Goal: Task Accomplishment & Management: Use online tool/utility

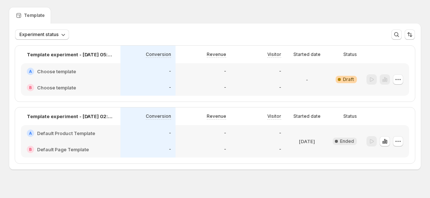
scroll to position [32, 0]
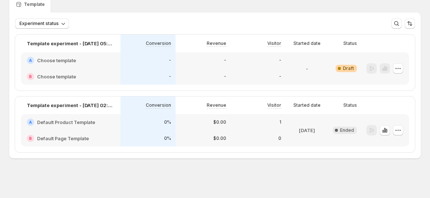
click at [315, 129] on p "[DATE]" at bounding box center [307, 129] width 16 height 7
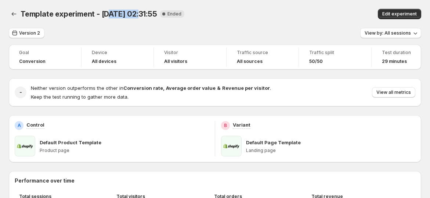
drag, startPoint x: 118, startPoint y: 15, endPoint x: 155, endPoint y: 21, distance: 38.2
click at [148, 15] on span "Template experiment - [DATE] 02:31:55" at bounding box center [89, 14] width 137 height 9
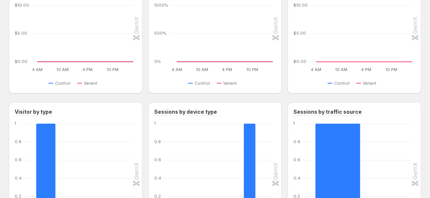
scroll to position [358, 0]
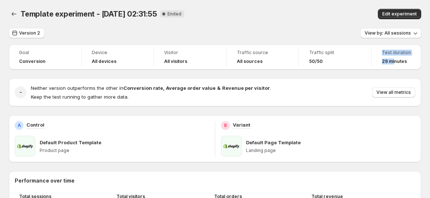
drag, startPoint x: 376, startPoint y: 64, endPoint x: 370, endPoint y: 77, distance: 14.3
click at [401, 60] on div "Goal Conversion Device All devices Visitor All visitors Traffic source All sour…" at bounding box center [215, 56] width 413 height 25
click at [388, 31] on span "View by: All sessions" at bounding box center [388, 33] width 46 height 6
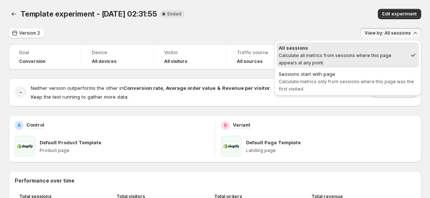
click at [265, 28] on div "Template experiment - Sep 24, 02:31:55. This page is ready Template experiment …" at bounding box center [215, 14] width 413 height 28
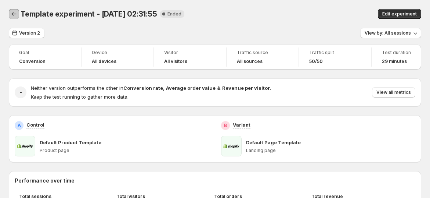
click at [12, 12] on icon "Back" at bounding box center [13, 13] width 7 height 7
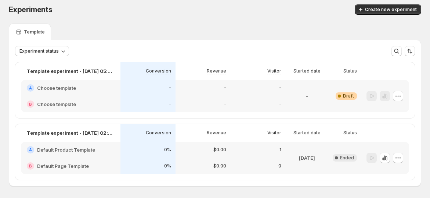
scroll to position [32, 0]
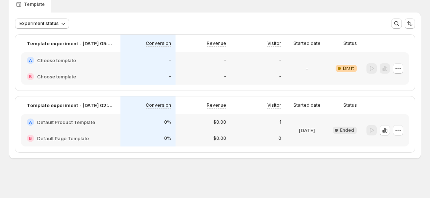
click at [137, 124] on div "0%" at bounding box center [148, 121] width 46 height 7
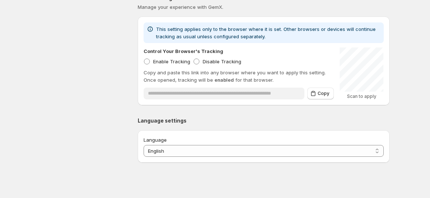
scroll to position [133, 0]
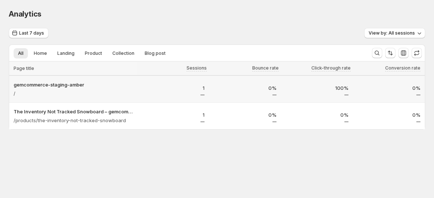
click at [151, 95] on div "1" at bounding box center [173, 89] width 72 height 20
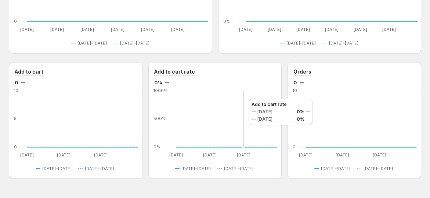
scroll to position [516, 0]
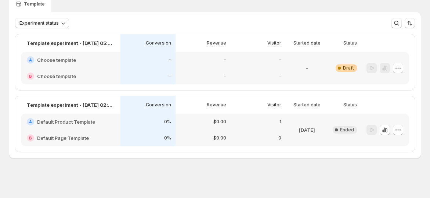
scroll to position [32, 0]
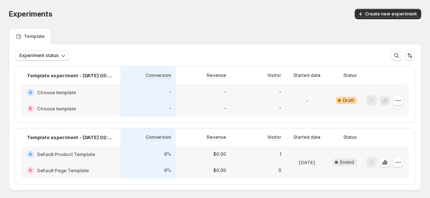
scroll to position [32, 0]
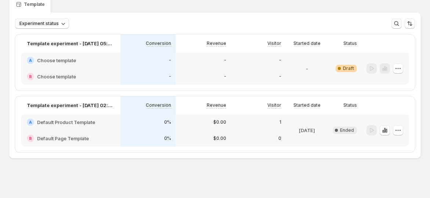
click at [103, 130] on div "B Default Page Template" at bounding box center [71, 138] width 100 height 16
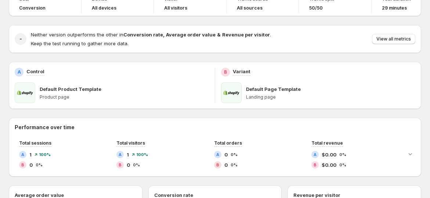
scroll to position [82, 0]
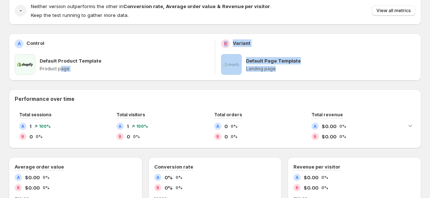
drag, startPoint x: 295, startPoint y: 68, endPoint x: 59, endPoint y: 69, distance: 236.6
click at [59, 69] on div "A Control Default Product Template Product page B Variant Default Page Template…" at bounding box center [215, 56] width 413 height 47
click at [87, 71] on p "Product page" at bounding box center [124, 69] width 169 height 6
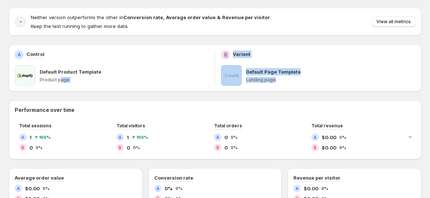
scroll to position [41, 0]
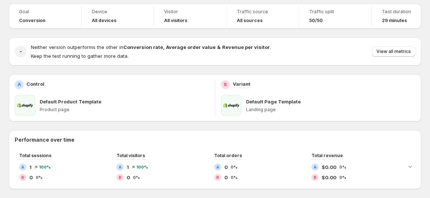
click at [46, 115] on div "Default Product Template Product page" at bounding box center [124, 105] width 169 height 21
click at [104, 114] on div "Default Product Template Product page" at bounding box center [124, 105] width 169 height 21
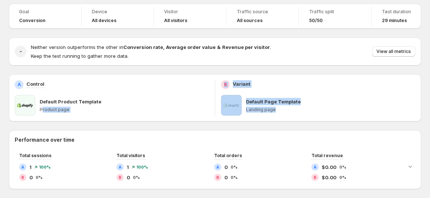
drag, startPoint x: 43, startPoint y: 111, endPoint x: 278, endPoint y: 108, distance: 235.5
click at [278, 108] on div "A Control Default Product Template Product page B Variant Default Page Template…" at bounding box center [215, 97] width 413 height 47
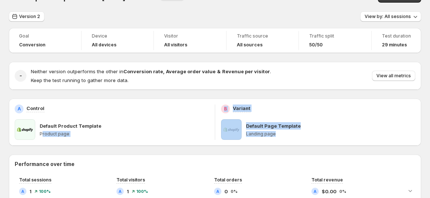
scroll to position [0, 0]
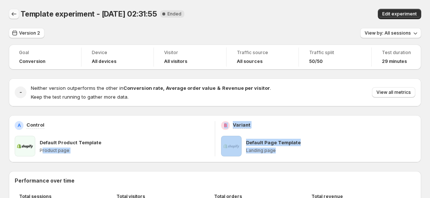
click at [15, 17] on icon "Back" at bounding box center [13, 13] width 7 height 7
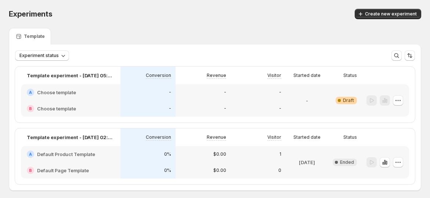
click at [242, 91] on div "-" at bounding box center [258, 92] width 46 height 7
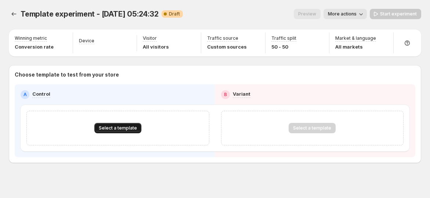
click at [114, 123] on button "Select a template" at bounding box center [117, 128] width 47 height 10
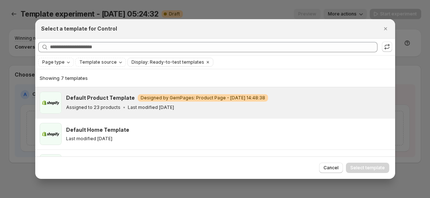
click at [106, 108] on p "Assigned to 23 products" at bounding box center [93, 107] width 54 height 6
click at [361, 166] on span "Select template" at bounding box center [368, 168] width 35 height 6
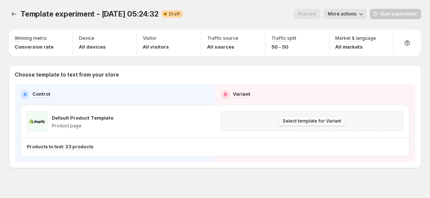
click at [313, 120] on span "Select template for Variant" at bounding box center [312, 121] width 58 height 6
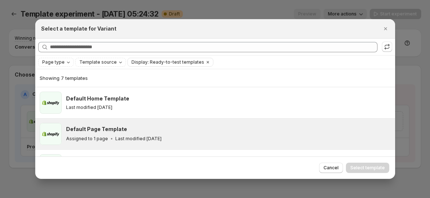
scroll to position [18, 0]
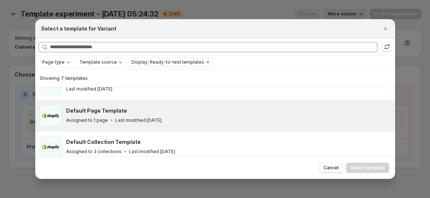
click at [192, 120] on div "Assigned to 1 page Last modified 3 months ago" at bounding box center [227, 119] width 323 height 7
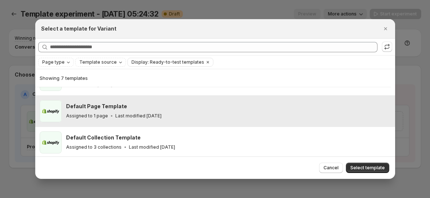
scroll to position [41, 0]
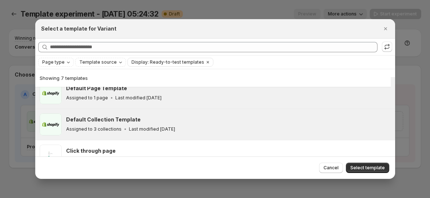
click at [189, 123] on div "Default Collection Template Assigned to 3 collections Last modified 3 months ago" at bounding box center [227, 124] width 323 height 17
click at [190, 100] on div "Assigned to 1 page Last modified 3 months ago" at bounding box center [227, 97] width 323 height 7
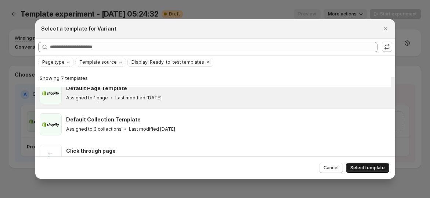
click at [358, 164] on button "Select template" at bounding box center [367, 167] width 43 height 10
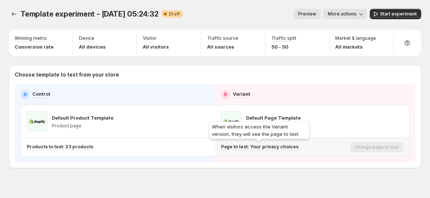
click at [258, 145] on p "Page to test: Your privacy choices" at bounding box center [260, 147] width 78 height 6
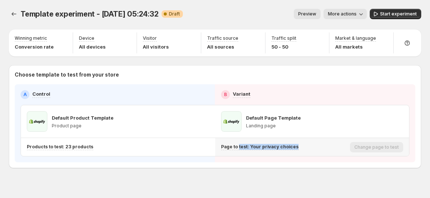
drag, startPoint x: 240, startPoint y: 146, endPoint x: 304, endPoint y: 151, distance: 64.1
click at [303, 151] on div "Page to test: Your privacy choices" at bounding box center [284, 147] width 126 height 12
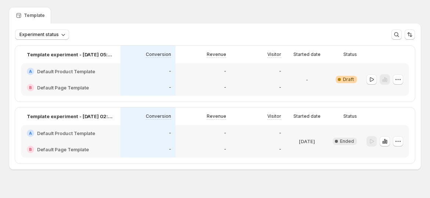
scroll to position [32, 0]
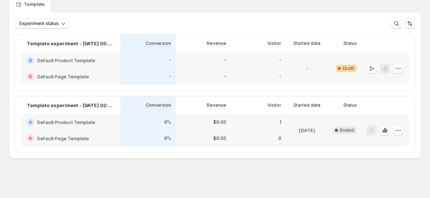
click at [164, 62] on div "-" at bounding box center [148, 60] width 46 height 7
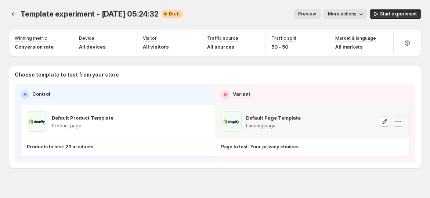
click at [401, 121] on icon "button" at bounding box center [400, 121] width 1 height 1
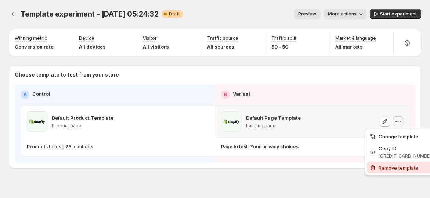
click at [392, 169] on span "Remove template" at bounding box center [399, 168] width 40 height 6
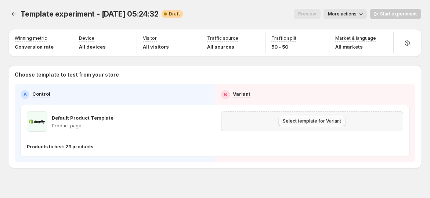
click at [319, 124] on button "Select template for Variant" at bounding box center [312, 121] width 67 height 10
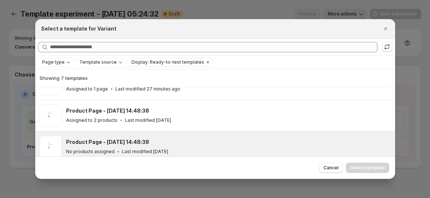
scroll to position [99, 0]
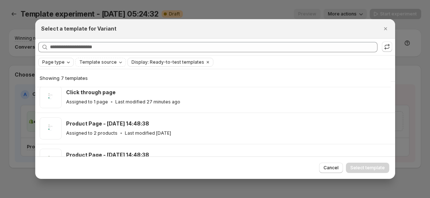
click at [61, 63] on span "Page type" at bounding box center [53, 62] width 22 height 6
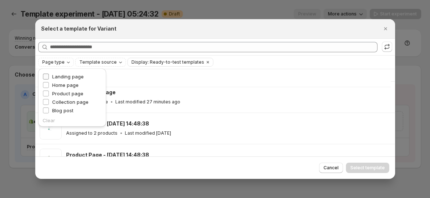
click at [69, 78] on span "Landing page" at bounding box center [68, 76] width 32 height 6
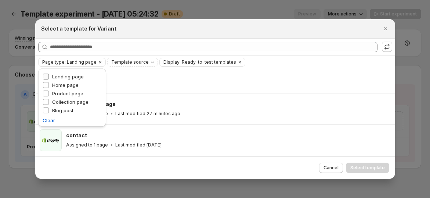
scroll to position [24, 0]
click at [294, 33] on div "Select a template for Variant" at bounding box center [215, 28] width 360 height 19
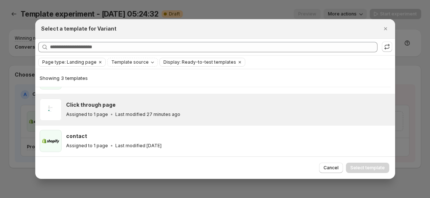
click at [209, 107] on div "Click through page" at bounding box center [227, 104] width 323 height 7
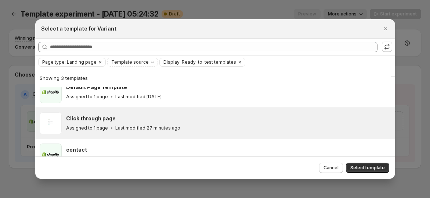
scroll to position [0, 0]
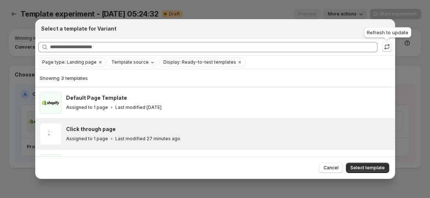
click at [387, 48] on icon ":r67:" at bounding box center [387, 46] width 7 height 7
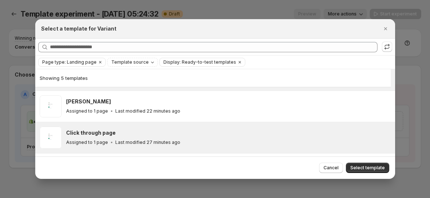
scroll to position [18, 0]
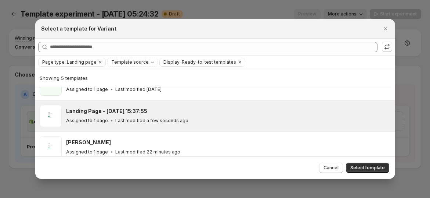
click at [157, 118] on p "Last modified a few seconds ago" at bounding box center [151, 121] width 73 height 6
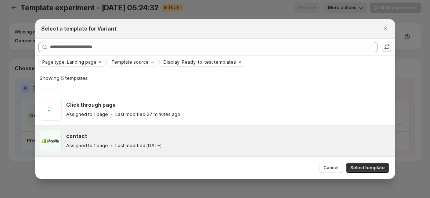
scroll to position [9, 0]
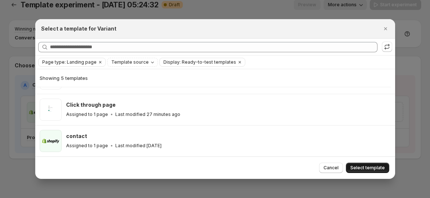
click at [362, 166] on span "Select template" at bounding box center [368, 168] width 35 height 6
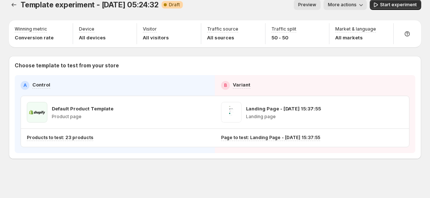
scroll to position [0, 0]
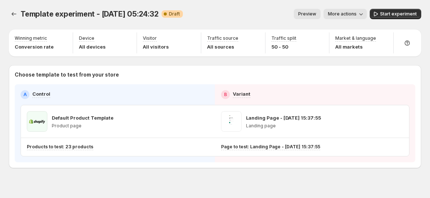
drag, startPoint x: 288, startPoint y: 171, endPoint x: 320, endPoint y: 132, distance: 50.2
click at [288, 172] on div "Template experiment - Sep 24, 05:24:32. This page is ready Template experiment …" at bounding box center [215, 104] width 430 height 208
click at [387, 12] on span "Start experiment" at bounding box center [398, 14] width 37 height 6
click at [362, 14] on icon "button" at bounding box center [357, 13] width 7 height 7
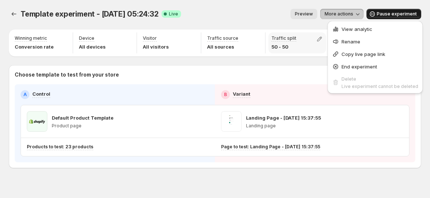
drag, startPoint x: 263, startPoint y: 25, endPoint x: 280, endPoint y: 39, distance: 21.6
click at [263, 25] on div "Template experiment - Sep 24, 05:24:32. This page is ready Template experiment …" at bounding box center [215, 14] width 413 height 28
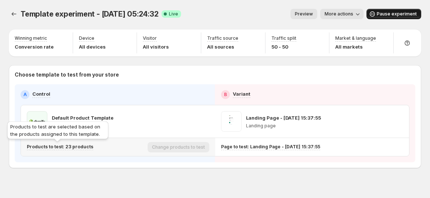
click at [73, 145] on p "Products to test: 23 products" at bounding box center [60, 147] width 67 height 6
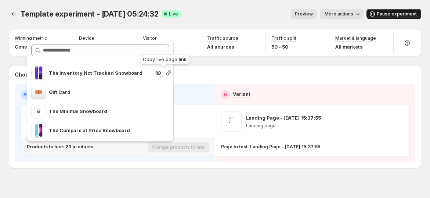
click at [165, 71] on icon "button" at bounding box center [168, 72] width 7 height 7
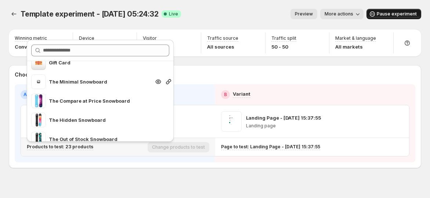
scroll to position [41, 0]
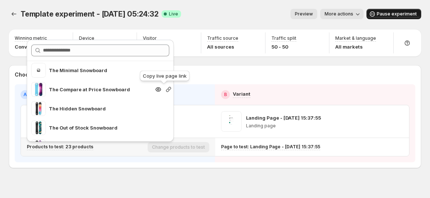
click at [166, 88] on icon "button" at bounding box center [168, 89] width 5 height 5
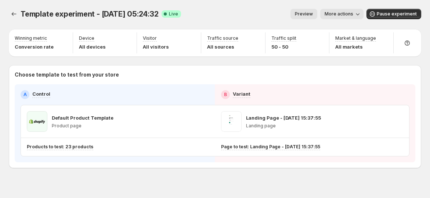
drag, startPoint x: 207, startPoint y: 17, endPoint x: 251, endPoint y: 11, distance: 44.5
click at [207, 17] on div "Preview More actions" at bounding box center [275, 14] width 177 height 10
drag, startPoint x: 244, startPoint y: 1, endPoint x: 267, endPoint y: 0, distance: 22.4
click at [248, 1] on div "Template experiment - [DATE] 05:24:32. This page is ready Template experiment -…" at bounding box center [215, 14] width 413 height 28
click at [399, 15] on span "Pause experiment" at bounding box center [397, 14] width 40 height 6
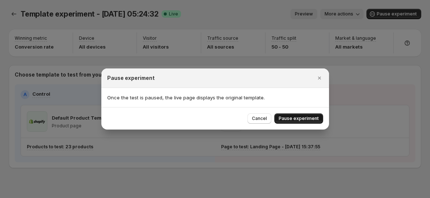
click at [310, 116] on span "Pause experiment" at bounding box center [299, 118] width 40 height 6
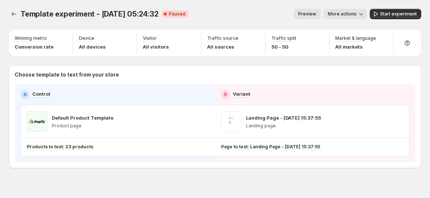
click at [22, 14] on span "Template experiment - [DATE] 05:24:32" at bounding box center [90, 14] width 138 height 9
click at [15, 14] on icon "Experiments" at bounding box center [13, 13] width 7 height 7
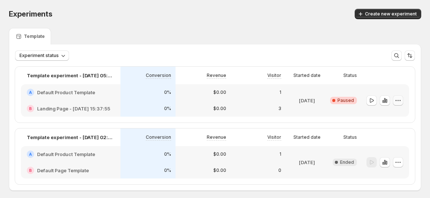
click at [399, 100] on icon "button" at bounding box center [398, 100] width 7 height 7
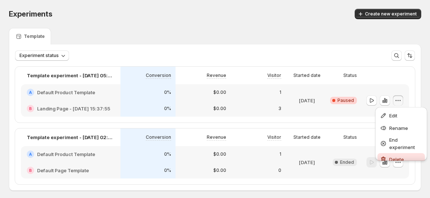
click at [386, 155] on button "Delete" at bounding box center [401, 159] width 47 height 12
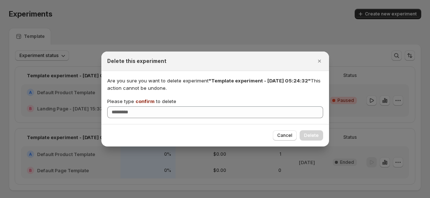
click at [148, 99] on span "confirm" at bounding box center [145, 101] width 19 height 6
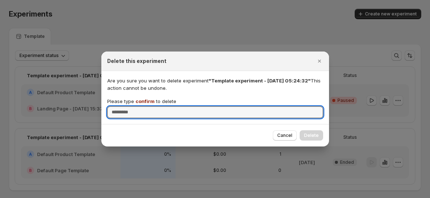
click at [148, 106] on input "Please type confirm to delete" at bounding box center [215, 112] width 216 height 12
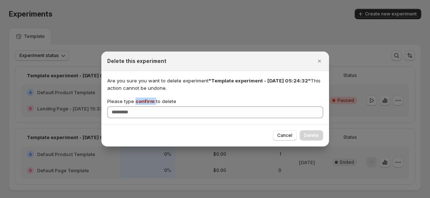
click at [148, 99] on span "confirm" at bounding box center [145, 101] width 19 height 6
click at [148, 106] on input "Please type confirm to delete" at bounding box center [215, 112] width 216 height 12
copy p "confirm"
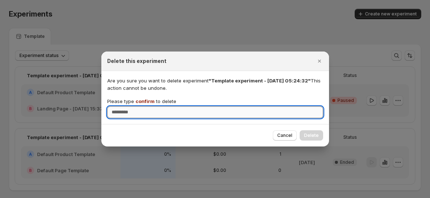
click at [148, 110] on input "Please type confirm to delete" at bounding box center [215, 112] width 216 height 12
paste input "*******"
type input "*******"
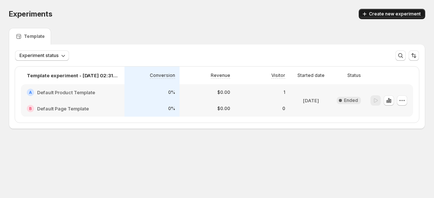
click at [378, 12] on span "Create new experiment" at bounding box center [395, 14] width 52 height 6
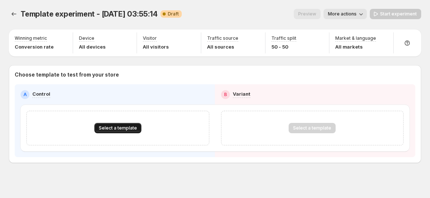
click at [127, 125] on span "Select a template" at bounding box center [118, 128] width 38 height 6
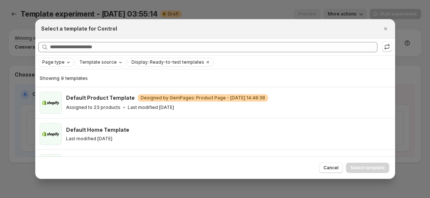
click at [59, 65] on span "Page type" at bounding box center [53, 62] width 22 height 6
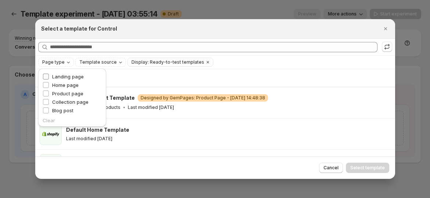
click at [67, 78] on span "Landing page" at bounding box center [68, 76] width 32 height 6
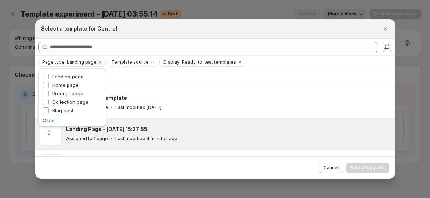
click at [212, 129] on div "Landing Page - [DATE] 15:37:55" at bounding box center [227, 128] width 323 height 7
click at [370, 165] on span "Select template" at bounding box center [368, 168] width 35 height 6
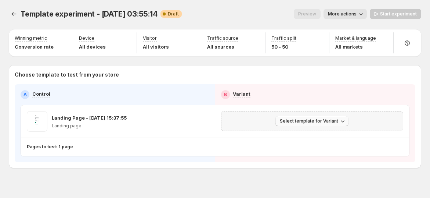
click at [334, 122] on span "Select template for Variant" at bounding box center [309, 121] width 58 height 6
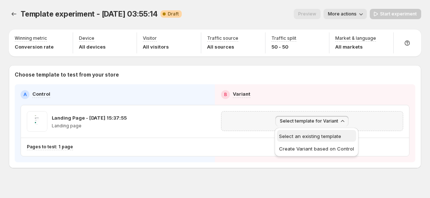
click at [324, 133] on span "Select an existing template" at bounding box center [310, 136] width 62 height 6
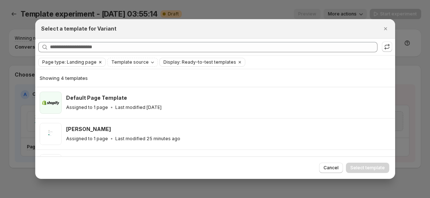
click at [97, 62] on icon "Clear" at bounding box center [100, 62] width 6 height 6
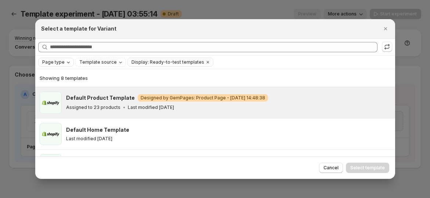
click at [104, 100] on h3 "Default Product Template" at bounding box center [100, 97] width 69 height 7
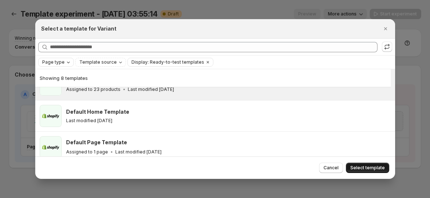
click at [366, 164] on button "Select template" at bounding box center [367, 167] width 43 height 10
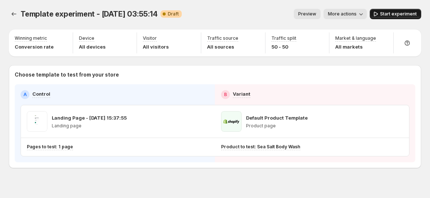
click at [399, 17] on span "Start experiment" at bounding box center [398, 14] width 37 height 6
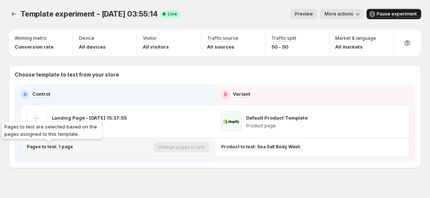
click at [57, 148] on p "Pages to test: 1 page" at bounding box center [50, 147] width 46 height 6
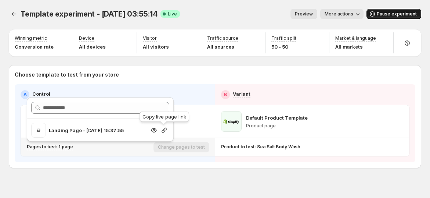
click at [166, 129] on icon "button" at bounding box center [164, 129] width 5 height 5
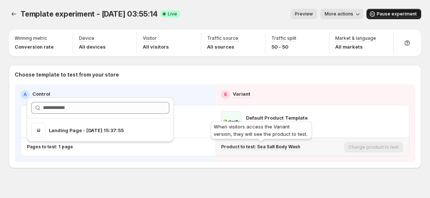
click at [265, 146] on p "Product to test: Sea Salt Body Wash" at bounding box center [260, 147] width 79 height 6
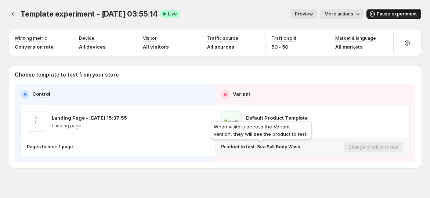
click at [278, 147] on p "Product to test: Sea Salt Body Wash" at bounding box center [260, 147] width 79 height 6
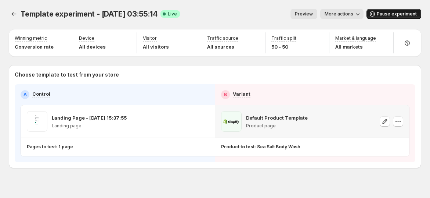
click at [335, 116] on div "Default Product Template Product page" at bounding box center [312, 121] width 183 height 21
click at [386, 121] on icon "button" at bounding box center [384, 121] width 7 height 7
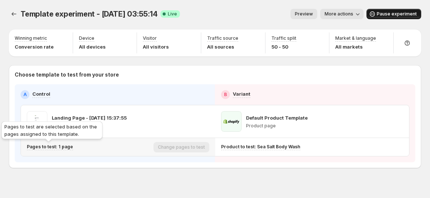
click at [49, 144] on p "Pages to test: 1 page" at bounding box center [50, 147] width 46 height 6
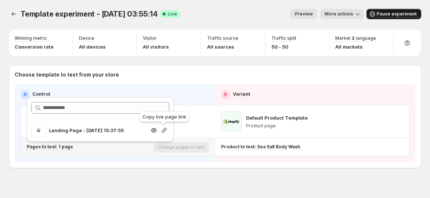
click at [166, 128] on icon "button" at bounding box center [164, 129] width 7 height 7
click at [67, 147] on p "Pages to test: 1 page" at bounding box center [50, 147] width 46 height 6
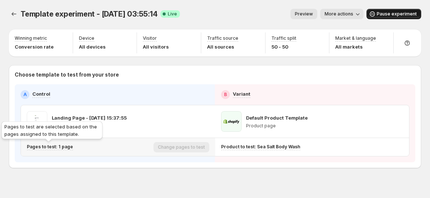
click at [63, 147] on p "Pages to test: 1 page" at bounding box center [50, 147] width 46 height 6
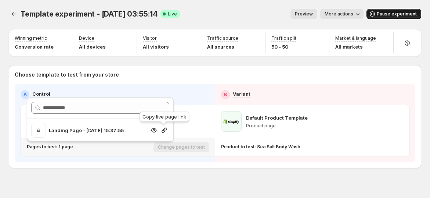
click at [159, 131] on div at bounding box center [164, 129] width 10 height 7
click at [162, 130] on icon "button" at bounding box center [164, 129] width 7 height 7
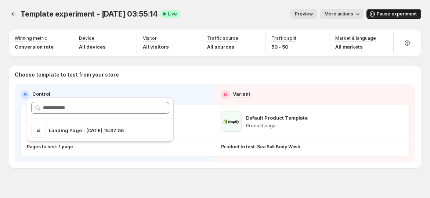
click at [341, 16] on span "More actions" at bounding box center [339, 14] width 29 height 6
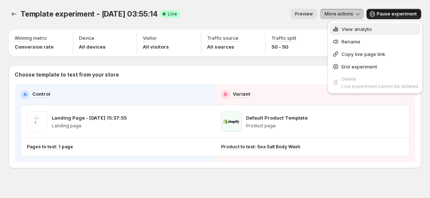
click at [338, 29] on icon "button" at bounding box center [337, 30] width 1 height 4
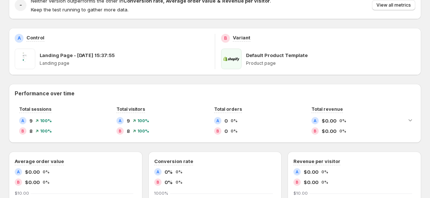
scroll to position [41, 0]
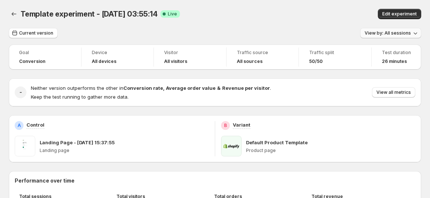
click at [383, 35] on span "View by: All sessions" at bounding box center [388, 33] width 46 height 6
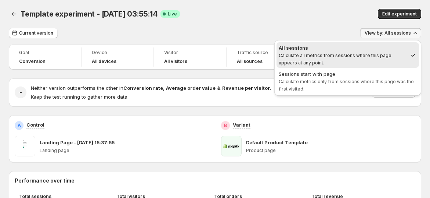
drag, startPoint x: 341, startPoint y: 78, endPoint x: 334, endPoint y: 68, distance: 11.8
click at [341, 76] on span "Sessions start with page Calculate metrics only from sessions where this page w…" at bounding box center [348, 81] width 138 height 22
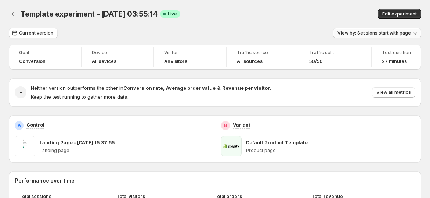
click at [402, 36] on button "View by: Sessions start with page" at bounding box center [377, 33] width 88 height 10
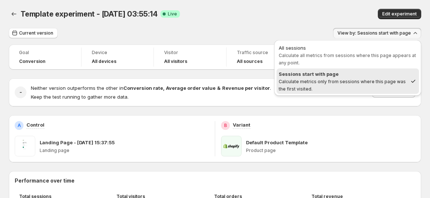
click at [387, 50] on div "All sessions" at bounding box center [348, 47] width 138 height 7
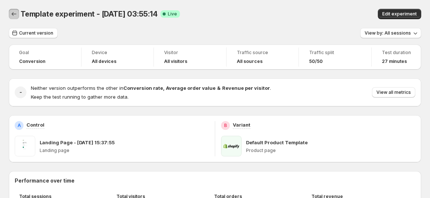
click at [16, 16] on icon "Back" at bounding box center [13, 13] width 7 height 7
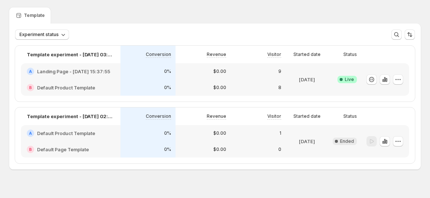
scroll to position [32, 0]
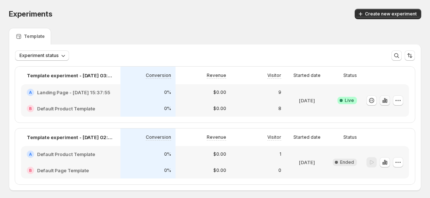
click at [389, 100] on icon "button" at bounding box center [384, 100] width 7 height 7
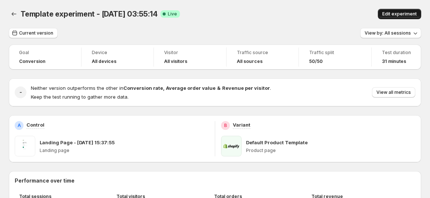
click at [402, 15] on span "Edit experiment" at bounding box center [399, 14] width 35 height 6
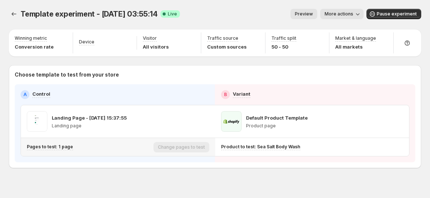
click at [71, 146] on div "Pages to test: 1 page" at bounding box center [89, 147] width 124 height 6
click at [56, 151] on div "Pages to test: 1 page" at bounding box center [89, 147] width 124 height 12
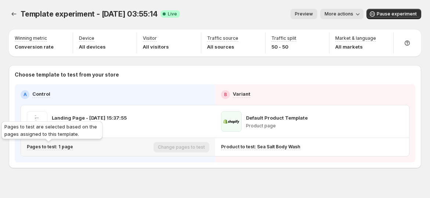
click at [61, 147] on p "Pages to test: 1 page" at bounding box center [50, 147] width 46 height 6
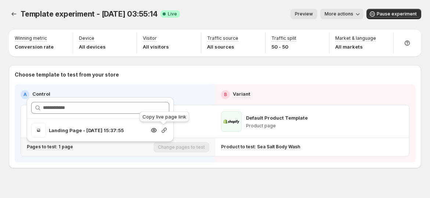
click at [162, 132] on icon "button" at bounding box center [164, 129] width 5 height 5
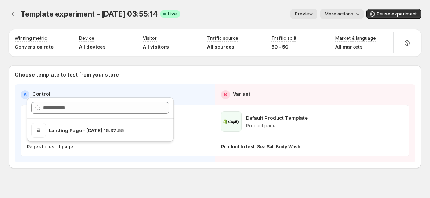
click at [349, 13] on span "More actions" at bounding box center [339, 14] width 29 height 6
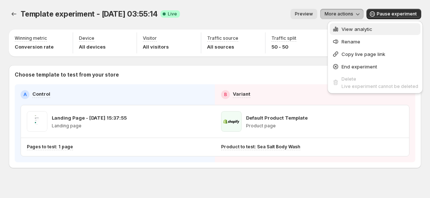
click at [344, 25] on button "View analytic" at bounding box center [375, 29] width 91 height 12
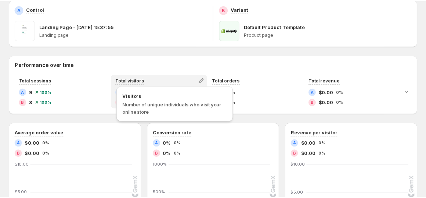
scroll to position [122, 0]
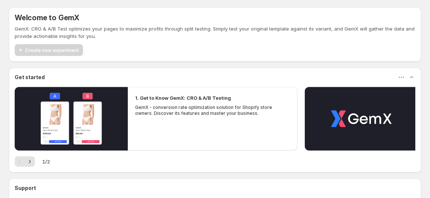
scroll to position [67, 0]
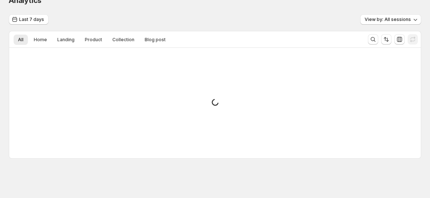
scroll to position [51, 0]
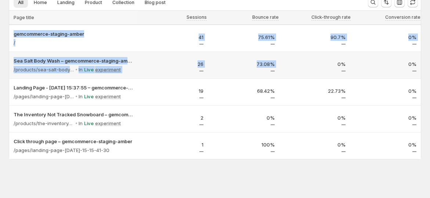
drag, startPoint x: 189, startPoint y: 163, endPoint x: 292, endPoint y: 59, distance: 146.3
click at [292, 59] on div "Analytics. This page is ready Analytics Last 7 days View by: All sessions All H…" at bounding box center [215, 73] width 430 height 249
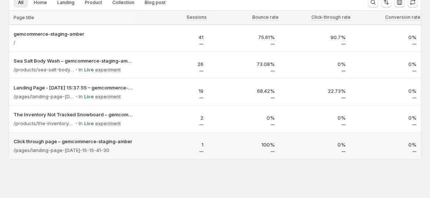
drag, startPoint x: 303, startPoint y: 148, endPoint x: 148, endPoint y: 129, distance: 156.5
click at [303, 148] on div "0%" at bounding box center [315, 146] width 62 height 11
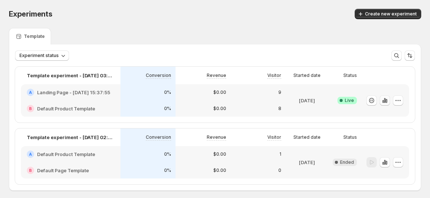
click at [386, 101] on icon "button" at bounding box center [384, 100] width 1 height 5
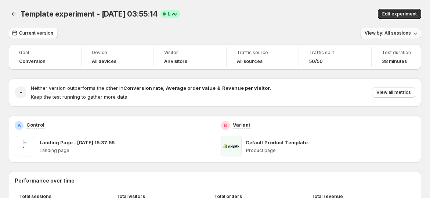
click at [391, 32] on span "View by: All sessions" at bounding box center [388, 33] width 46 height 6
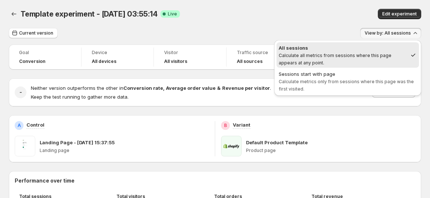
click at [254, 32] on div "Current version View by: All sessions" at bounding box center [215, 33] width 413 height 11
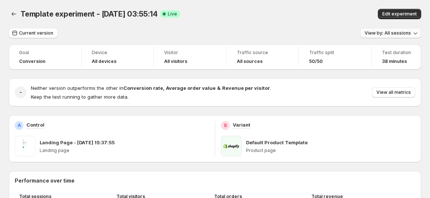
click at [407, 37] on button "View by: All sessions" at bounding box center [390, 33] width 61 height 10
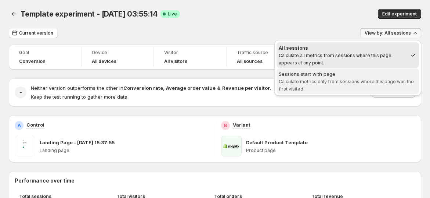
click at [347, 81] on span "Calculate metrics only from sessions where this page was the first visited." at bounding box center [346, 85] width 135 height 13
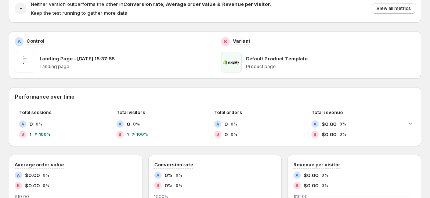
scroll to position [163, 0]
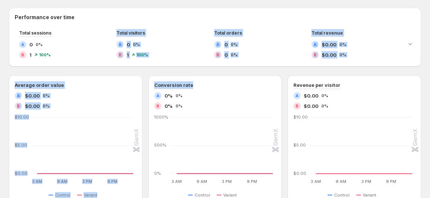
drag, startPoint x: 285, startPoint y: 73, endPoint x: 374, endPoint y: 86, distance: 89.2
click at [360, 84] on div "Performance over time Total sessions A 0 0% B 1 100% Total visitors A 0 0% B 1 …" at bounding box center [215, 183] width 413 height 350
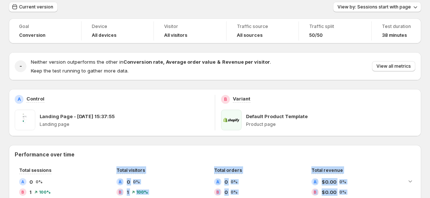
scroll to position [0, 0]
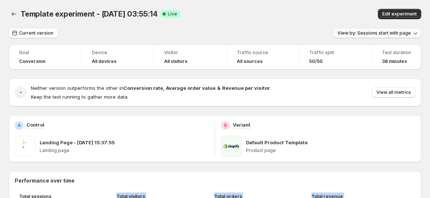
click at [391, 35] on span "View by: Sessions start with page" at bounding box center [374, 33] width 73 height 6
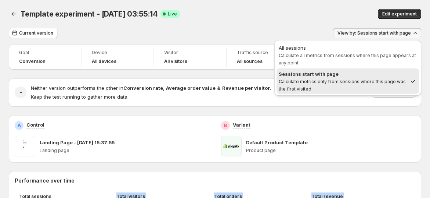
click at [382, 49] on div "All sessions" at bounding box center [348, 47] width 138 height 7
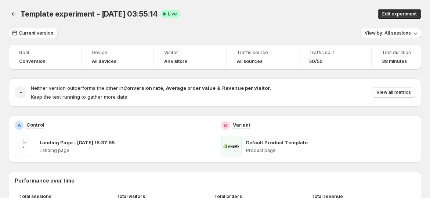
click at [302, 29] on div "Current version View by: All sessions" at bounding box center [215, 33] width 413 height 11
click at [396, 30] on button "View by: All sessions" at bounding box center [390, 33] width 61 height 10
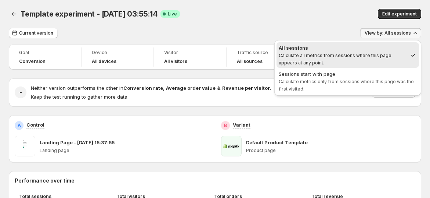
click at [382, 61] on span "All sessions Calculate all metrics from sessions where this page appears at any…" at bounding box center [343, 55] width 129 height 22
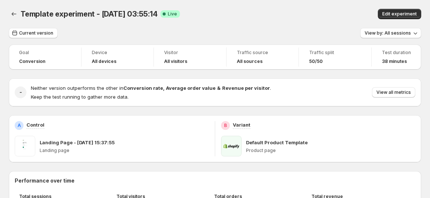
drag, startPoint x: 388, startPoint y: 42, endPoint x: 391, endPoint y: 38, distance: 4.2
click at [392, 37] on button "View by: All sessions" at bounding box center [390, 33] width 61 height 10
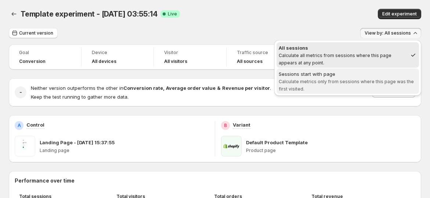
click at [376, 73] on div "Sessions start with page" at bounding box center [348, 73] width 138 height 7
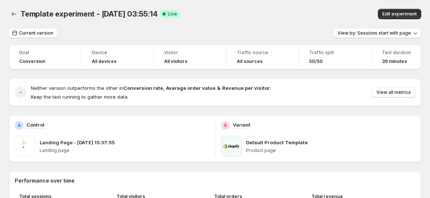
click at [402, 28] on div "Template experiment - Sep 26, 03:55:14. This page is ready Template experiment …" at bounding box center [215, 14] width 413 height 28
click at [383, 34] on span "View by: Sessions start with page" at bounding box center [374, 33] width 73 height 6
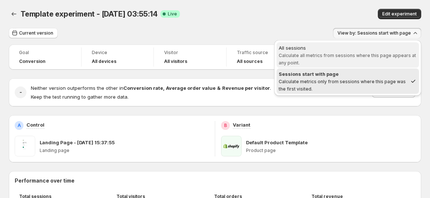
click at [341, 54] on span "Calculate all metrics from sessions where this page appears at any point." at bounding box center [347, 59] width 137 height 13
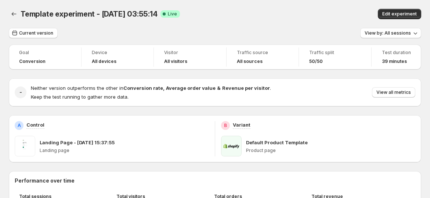
click at [173, 17] on div "Template experiment - Sep 26, 03:55:14. This page is ready Template experiment …" at bounding box center [215, 14] width 413 height 28
click at [14, 16] on icon "Back" at bounding box center [13, 13] width 7 height 7
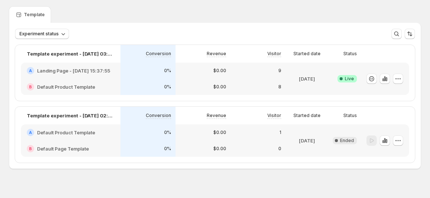
scroll to position [32, 0]
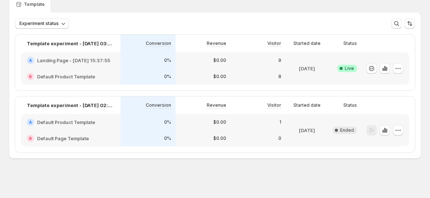
click at [73, 49] on div "Template experiment - [DATE] 03:55:14" at bounding box center [71, 44] width 100 height 18
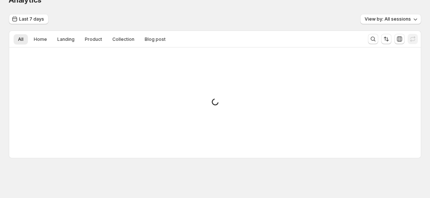
scroll to position [32, 0]
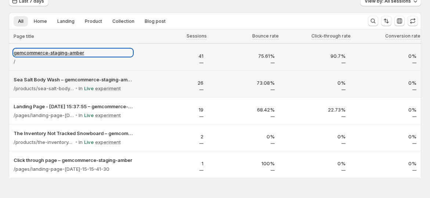
click at [80, 51] on p "gemcommerce-staging-amber" at bounding box center [73, 52] width 119 height 7
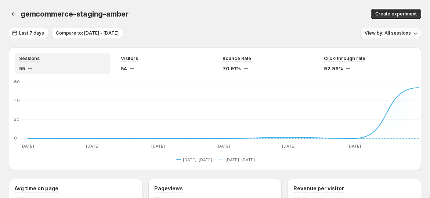
click at [396, 33] on span "View by: All sessions" at bounding box center [388, 33] width 46 height 6
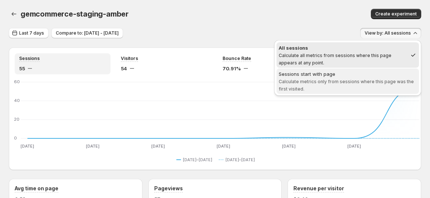
click at [351, 77] on span "Sessions start with page Calculate metrics only from sessions where this page w…" at bounding box center [348, 81] width 138 height 22
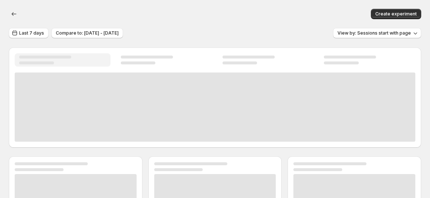
click at [306, 22] on div "Create experiment" at bounding box center [215, 14] width 413 height 28
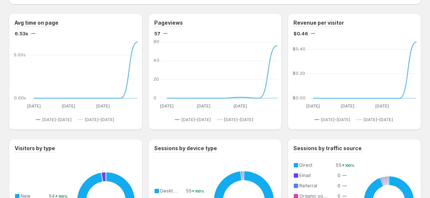
scroll to position [122, 0]
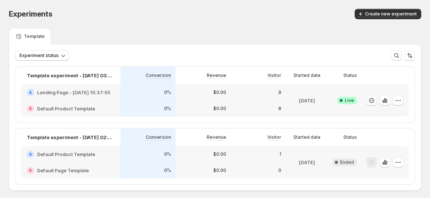
click at [274, 85] on div "9" at bounding box center [258, 92] width 55 height 16
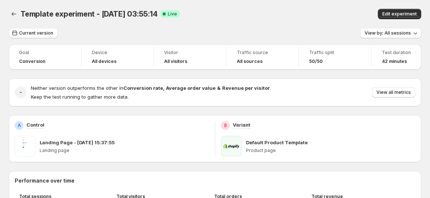
click at [239, 19] on div "Template experiment - [DATE] 03:55:14. This page is ready Template experiment -…" at bounding box center [215, 14] width 413 height 28
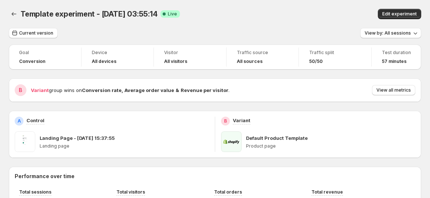
click at [270, 59] on div "Goal Conversion Device All devices Visitor All visitors Traffic source All sour…" at bounding box center [215, 56] width 413 height 25
click at [247, 66] on div "Traffic source All sources" at bounding box center [263, 56] width 64 height 19
click at [389, 35] on span "View by: All sessions" at bounding box center [388, 33] width 46 height 6
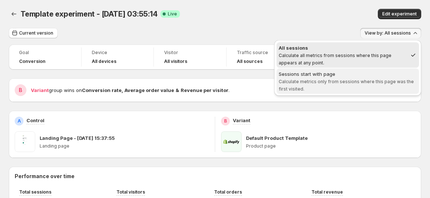
click at [367, 80] on span "Calculate metrics only from sessions where this page was the first visited." at bounding box center [346, 85] width 135 height 13
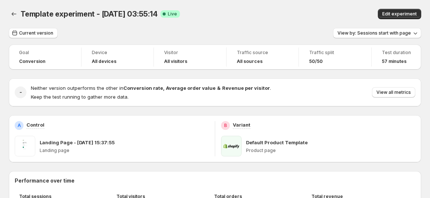
click at [385, 34] on span "View by: Sessions start with page" at bounding box center [374, 33] width 73 height 6
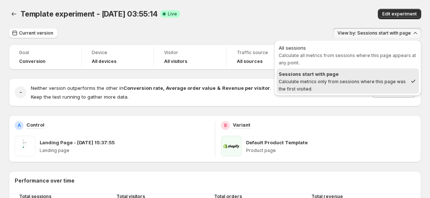
click at [369, 51] on span "All sessions Calculate all metrics from sessions where this page appears at any…" at bounding box center [348, 55] width 138 height 22
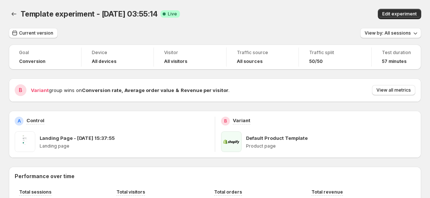
drag, startPoint x: 236, startPoint y: 41, endPoint x: 196, endPoint y: 63, distance: 45.4
click at [407, 17] on span "Edit experiment" at bounding box center [399, 14] width 35 height 6
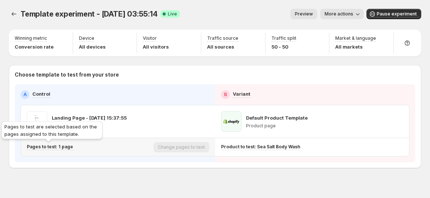
click at [68, 144] on p "Pages to test: 1 page" at bounding box center [50, 147] width 46 height 6
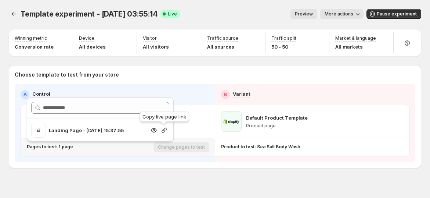
click at [162, 129] on icon "button" at bounding box center [164, 129] width 7 height 7
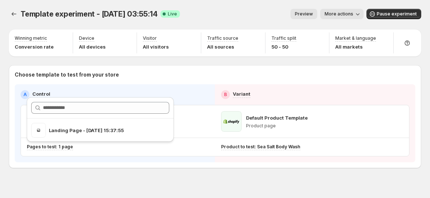
click at [218, 1] on div "Template experiment - Sep 26, 03:55:14. This page is ready Template experiment …" at bounding box center [215, 14] width 413 height 28
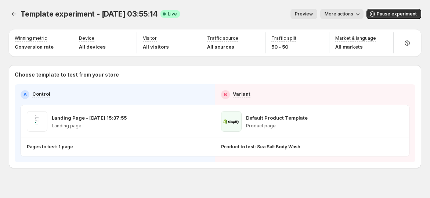
click at [335, 8] on div "Template experiment - Sep 26, 03:55:14. This page is ready Template experiment …" at bounding box center [215, 14] width 413 height 28
click at [336, 17] on button "More actions" at bounding box center [341, 14] width 43 height 10
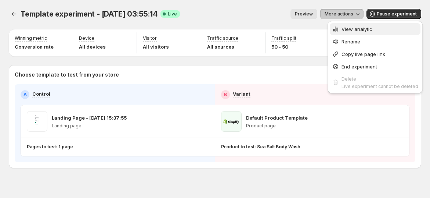
click at [334, 27] on icon "button" at bounding box center [335, 28] width 7 height 7
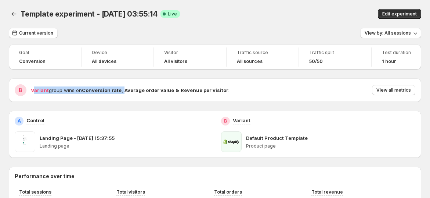
drag, startPoint x: 33, startPoint y: 90, endPoint x: 126, endPoint y: 90, distance: 92.6
click at [126, 90] on span "Variant group wins on Conversion rate , Average order value & Revenue per visit…" at bounding box center [130, 90] width 199 height 6
click at [164, 94] on div "Variant group wins on Conversion rate , Average order value & Revenue per visit…" at bounding box center [223, 90] width 385 height 10
click at [122, 87] on span "Variant group wins on Conversion rate , Average order value & Revenue per visit…" at bounding box center [130, 90] width 199 height 6
click at [231, 99] on div "B Variant group wins on Conversion rate , Average order value & Revenue per vis…" at bounding box center [215, 90] width 413 height 24
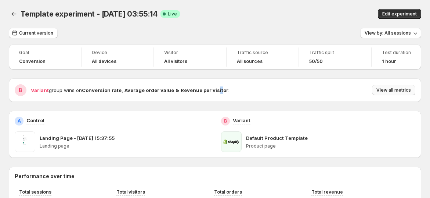
click at [402, 89] on span "View all metrics" at bounding box center [394, 90] width 35 height 6
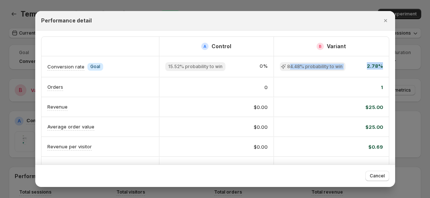
drag, startPoint x: 288, startPoint y: 67, endPoint x: 388, endPoint y: 66, distance: 99.9
click at [388, 66] on div "A Control B Variant Conversion rate Info Goal 15.52% probability to win 0% 84.4…" at bounding box center [215, 195] width 360 height 330
click at [373, 90] on div "1" at bounding box center [331, 87] width 115 height 19
click at [385, 25] on button "Close" at bounding box center [386, 20] width 10 height 10
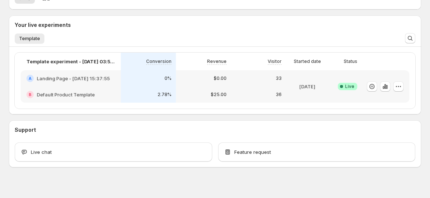
scroll to position [163, 0]
click at [253, 87] on div "36" at bounding box center [258, 94] width 55 height 16
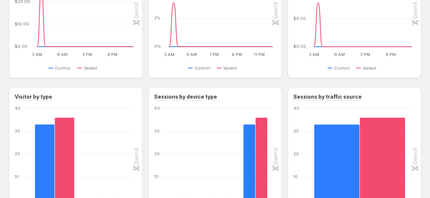
scroll to position [163, 0]
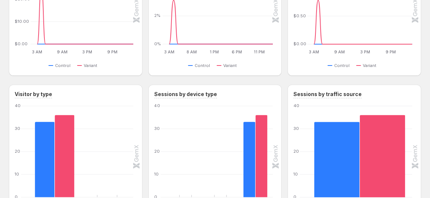
scroll to position [154, 0]
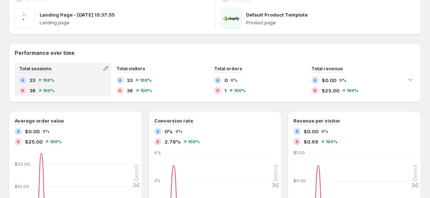
scroll to position [122, 0]
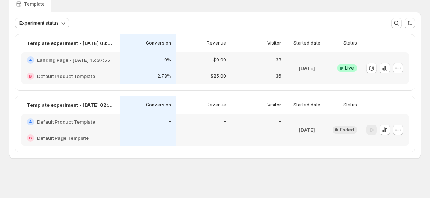
scroll to position [32, 0]
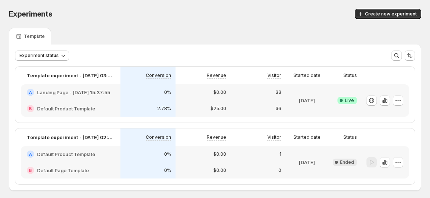
click at [103, 100] on div "B Default Product Template" at bounding box center [71, 108] width 100 height 16
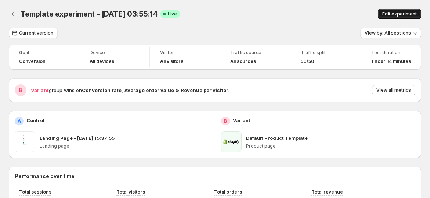
click at [394, 12] on span "Edit experiment" at bounding box center [399, 14] width 35 height 6
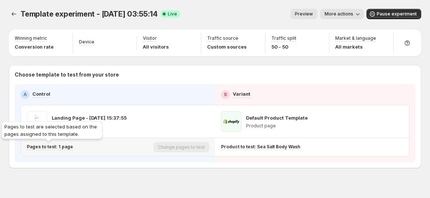
click at [52, 146] on p "Pages to test: 1 page" at bounding box center [50, 147] width 46 height 6
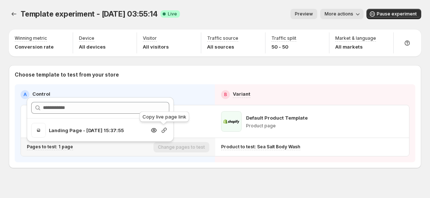
click at [162, 132] on icon "button" at bounding box center [164, 129] width 7 height 7
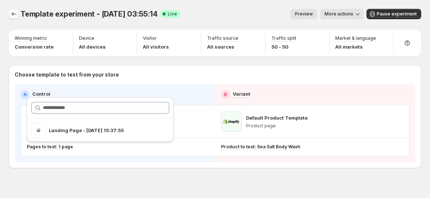
click at [14, 16] on icon "Experiments" at bounding box center [13, 13] width 7 height 7
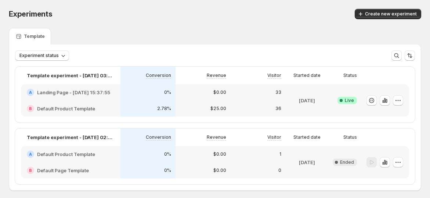
click at [281, 91] on p "33" at bounding box center [279, 92] width 6 height 6
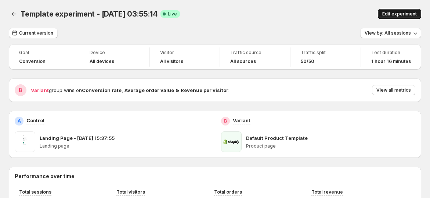
click at [386, 11] on button "Edit experiment" at bounding box center [399, 14] width 43 height 10
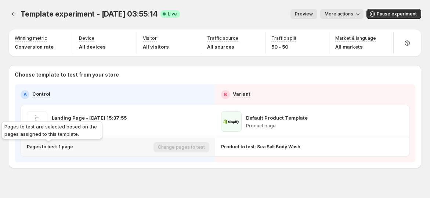
click at [60, 147] on p "Pages to test: 1 page" at bounding box center [50, 147] width 46 height 6
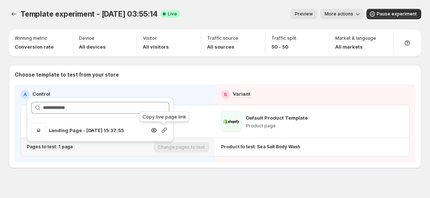
click at [162, 131] on icon "button" at bounding box center [164, 129] width 5 height 5
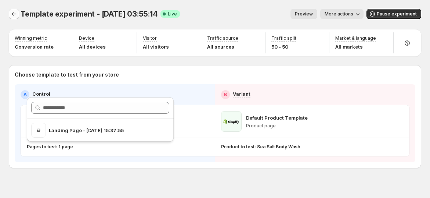
click at [16, 12] on icon "Experiments" at bounding box center [13, 13] width 7 height 7
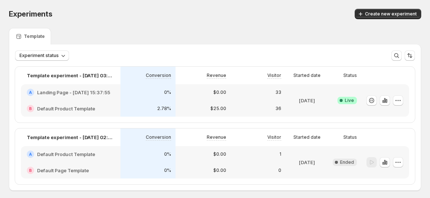
click at [214, 25] on div "Experiments. This page is ready Experiments Create new experiment" at bounding box center [215, 14] width 413 height 28
click at [389, 100] on icon "button" at bounding box center [384, 100] width 7 height 7
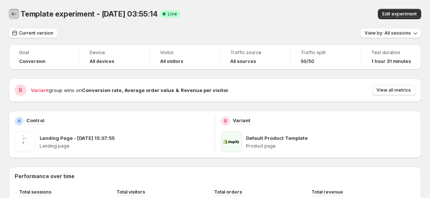
click at [15, 13] on icon "Back" at bounding box center [13, 13] width 7 height 7
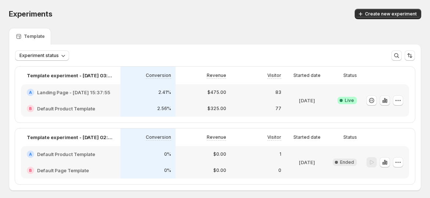
click at [388, 101] on icon "button" at bounding box center [384, 100] width 7 height 7
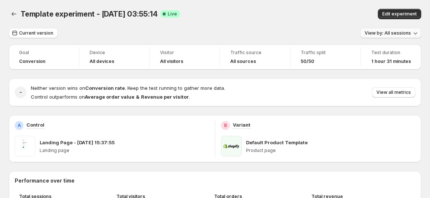
click at [390, 37] on button "View by: All sessions" at bounding box center [390, 33] width 61 height 10
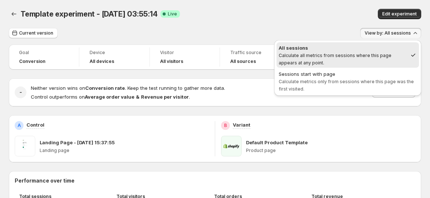
click at [355, 86] on span "Sessions start with page Calculate metrics only from sessions where this page w…" at bounding box center [348, 81] width 138 height 22
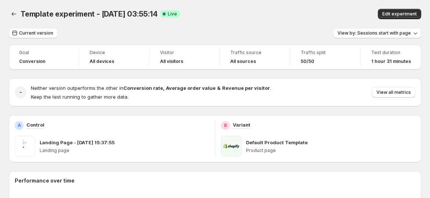
click at [309, 27] on div "Template experiment - Sep 26, 03:55:14. This page is ready Template experiment …" at bounding box center [215, 14] width 413 height 28
click at [401, 31] on span "View by: Sessions start with page" at bounding box center [374, 33] width 73 height 6
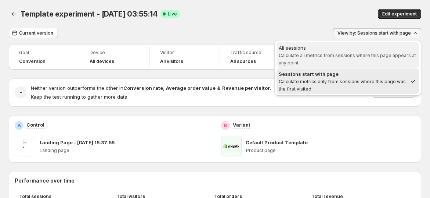
click at [358, 55] on span "Calculate all metrics from sessions where this page appears at any point." at bounding box center [347, 59] width 137 height 13
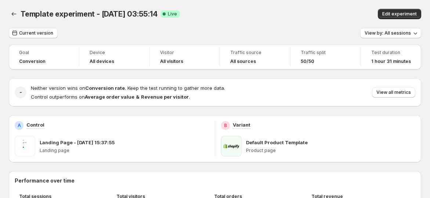
click at [293, 24] on div "Template experiment - Sep 26, 03:55:14. This page is ready Template experiment …" at bounding box center [215, 14] width 413 height 28
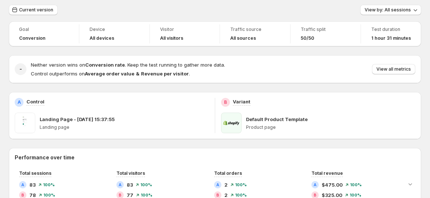
scroll to position [122, 0]
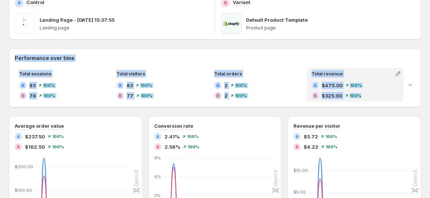
drag, startPoint x: 1, startPoint y: 53, endPoint x: 388, endPoint y: 96, distance: 389.7
click at [388, 96] on div "Template experiment - Sep 26, 03:55:14. This page is ready Template experiment …" at bounding box center [215, 158] width 430 height 561
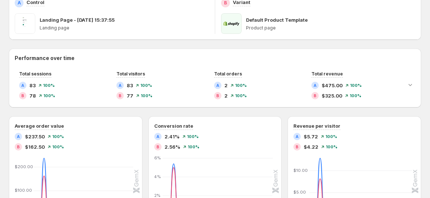
click at [378, 39] on div "B Variant Default Product Template Product page" at bounding box center [318, 16] width 206 height 47
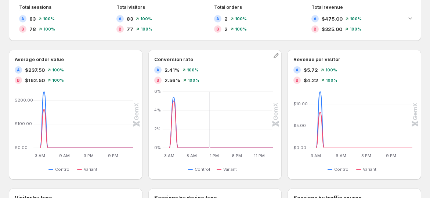
scroll to position [204, 0]
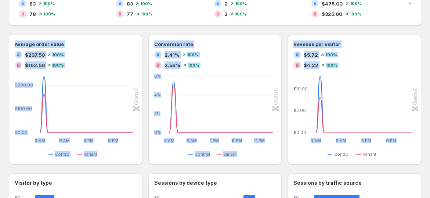
drag, startPoint x: 1, startPoint y: 41, endPoint x: 434, endPoint y: 126, distance: 440.4
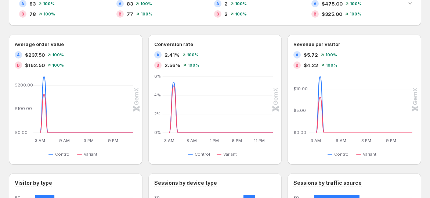
click at [430, 155] on div "Template experiment - Sep 26, 03:55:14. This page is ready Template experiment …" at bounding box center [215, 76] width 430 height 561
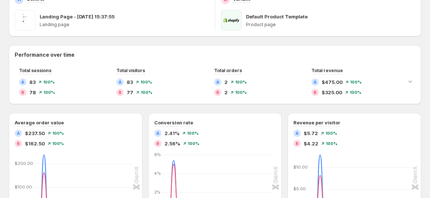
scroll to position [77, 0]
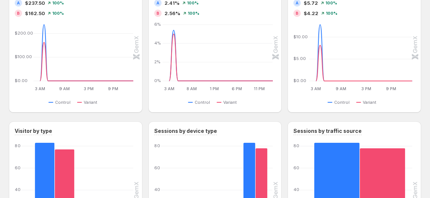
scroll to position [122, 0]
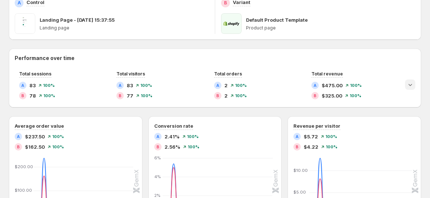
click at [413, 86] on icon "Expand chart" at bounding box center [410, 84] width 7 height 7
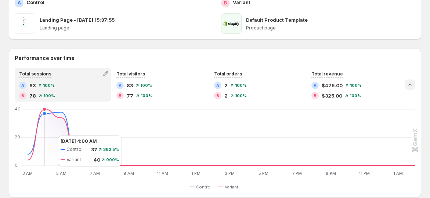
click at [50, 135] on icon "3 AM 3 AM 5 AM 5 AM 7 AM 7 AM 9 AM 9 AM 11 AM 11 AM 1 PM 1 PM 3 PM 3 PM 5 PM 5 …" at bounding box center [215, 141] width 400 height 69
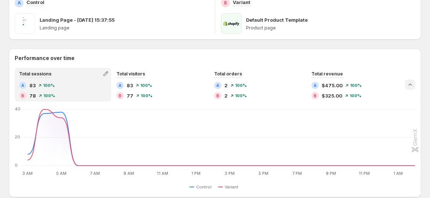
click at [411, 86] on icon "Collapse chart" at bounding box center [410, 84] width 7 height 7
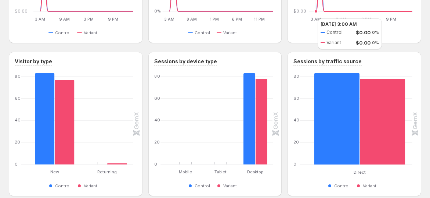
scroll to position [363, 0]
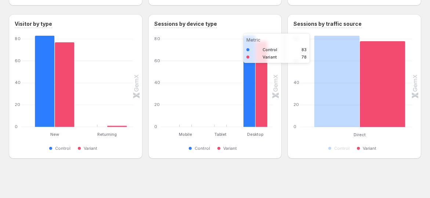
click at [388, 80] on rect "Variant 78" at bounding box center [383, 81] width 46 height 91
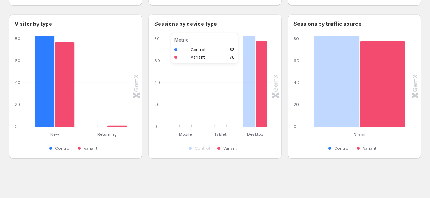
drag, startPoint x: 267, startPoint y: 100, endPoint x: 249, endPoint y: 105, distance: 18.9
click at [267, 100] on rect "Variant 78" at bounding box center [261, 81] width 12 height 91
click at [249, 105] on rect "Control 83" at bounding box center [250, 81] width 12 height 91
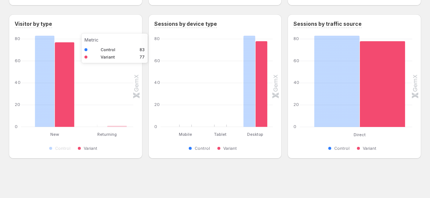
click at [71, 101] on rect "Variant 77" at bounding box center [65, 81] width 20 height 91
click at [32, 107] on rect "New: Control 83,Variant 77" at bounding box center [54, 81] width 53 height 91
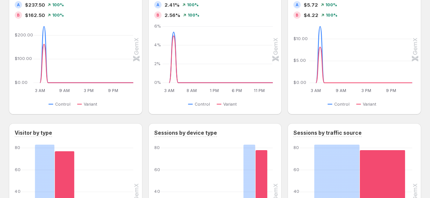
scroll to position [199, 0]
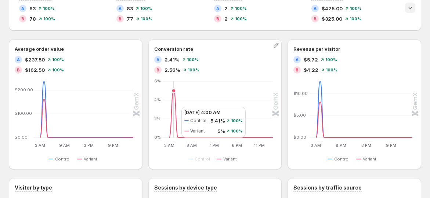
click at [174, 106] on icon at bounding box center [221, 113] width 104 height 47
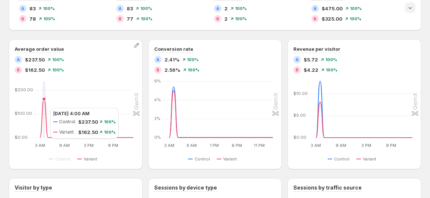
click at [43, 107] on icon at bounding box center [86, 118] width 93 height 39
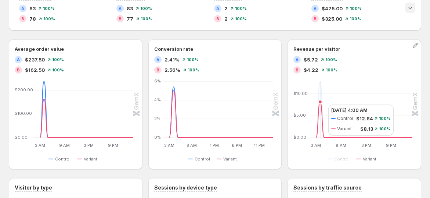
click at [322, 104] on icon at bounding box center [364, 120] width 96 height 36
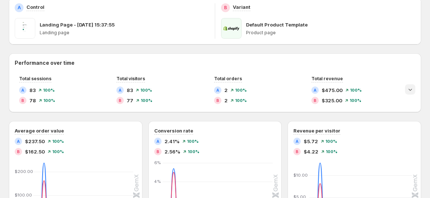
click at [414, 91] on icon "Expand chart" at bounding box center [410, 89] width 7 height 7
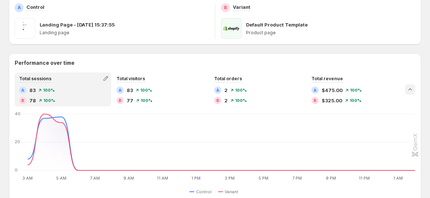
click at [414, 86] on icon "Collapse chart" at bounding box center [410, 89] width 7 height 7
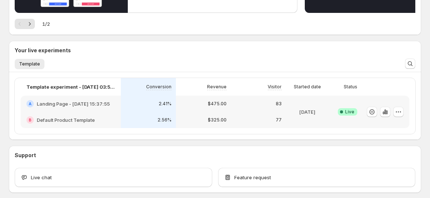
scroll to position [172, 0]
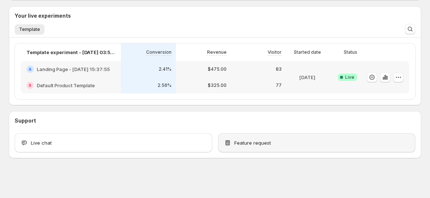
click at [281, 142] on div "Feature request" at bounding box center [317, 142] width 186 height 7
